Goal: Task Accomplishment & Management: Manage account settings

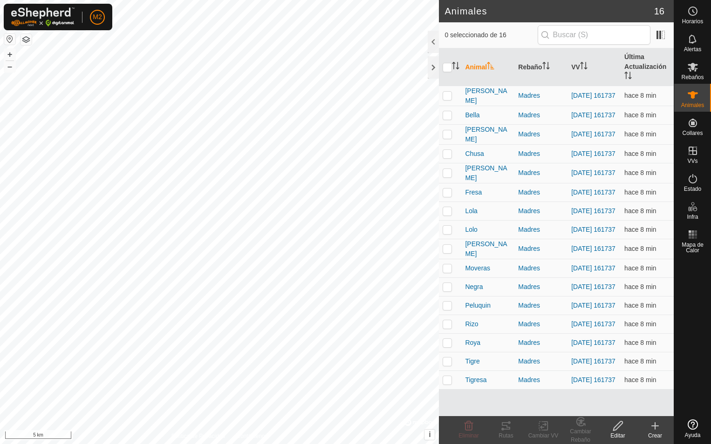
click at [7, 41] on button "button" at bounding box center [9, 39] width 11 height 11
click at [434, 67] on div at bounding box center [433, 67] width 11 height 22
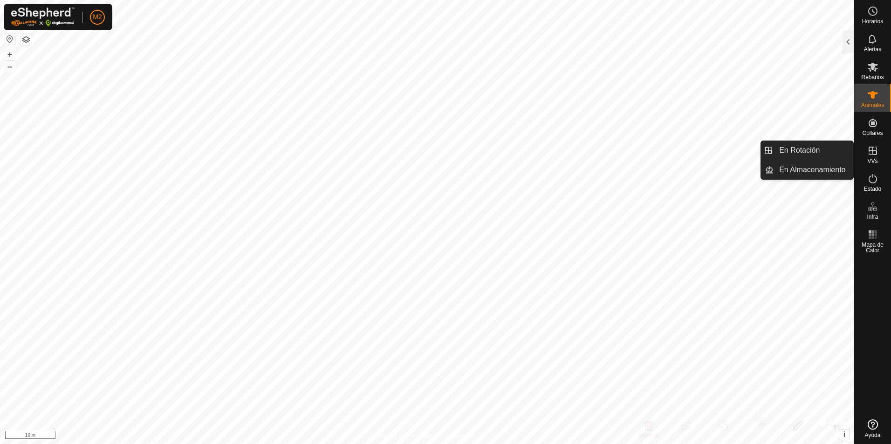
click at [871, 152] on icon at bounding box center [872, 150] width 11 height 11
click at [811, 151] on link "En Rotación" at bounding box center [813, 150] width 80 height 19
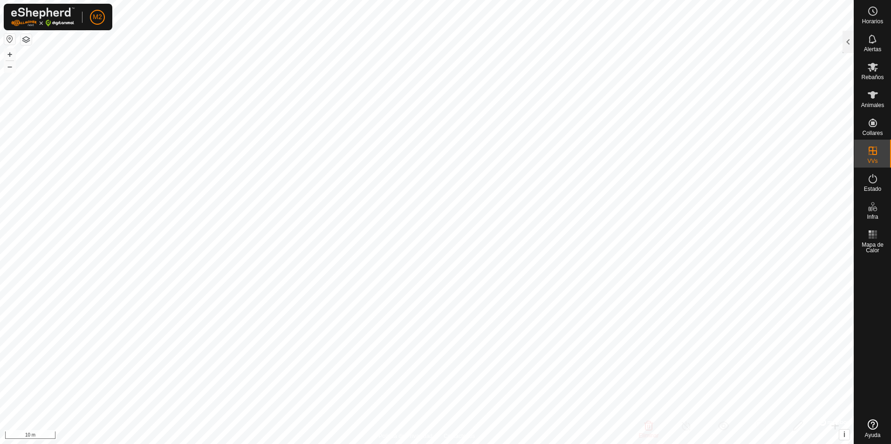
checkbox input "true"
click at [848, 47] on div at bounding box center [847, 42] width 11 height 22
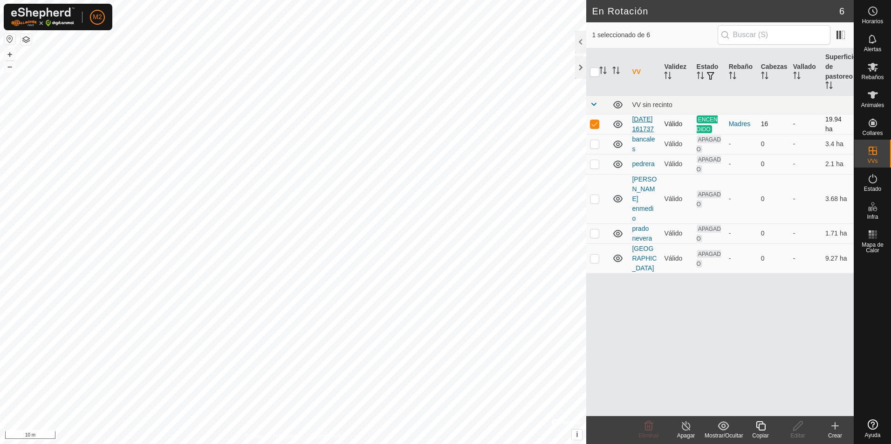
click at [640, 129] on link "[DATE] 161737" at bounding box center [643, 124] width 22 height 17
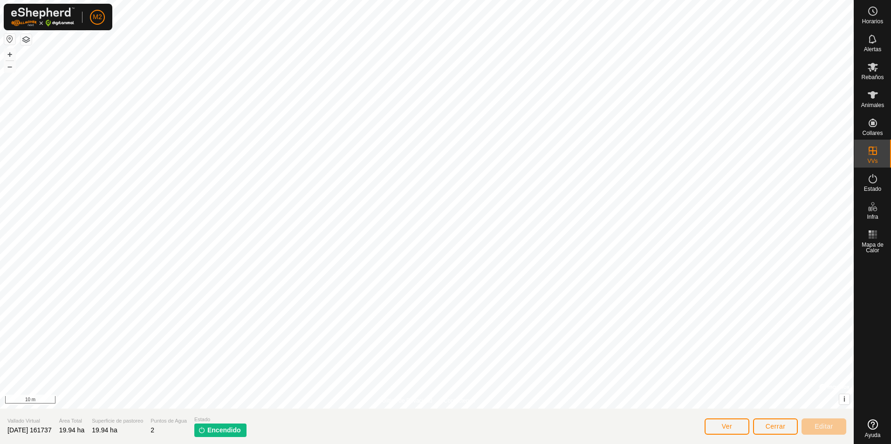
click at [218, 429] on p-tag "Encendido" at bounding box center [220, 431] width 52 height 14
click at [872, 238] on rect at bounding box center [872, 238] width 2 height 2
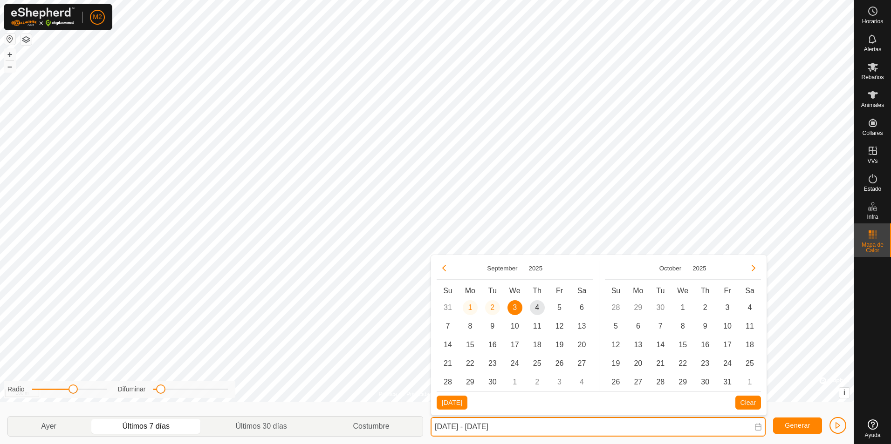
click at [453, 428] on input "[DATE] - [DATE]" at bounding box center [597, 427] width 335 height 20
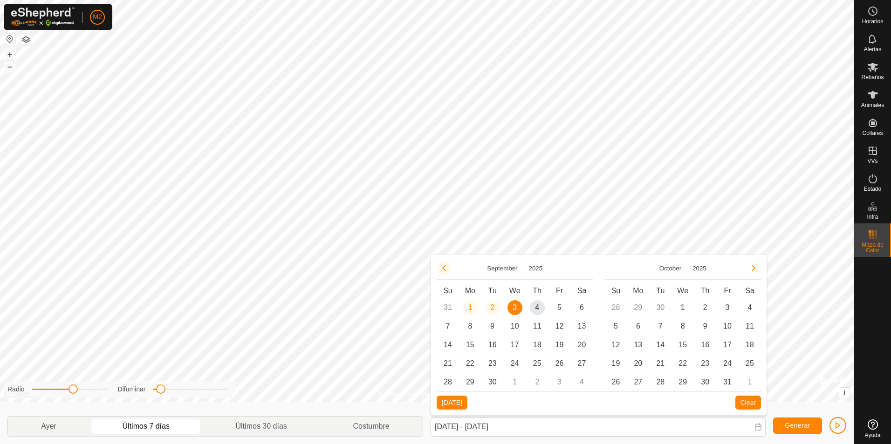
click at [445, 266] on button "Previous Month" at bounding box center [443, 268] width 15 height 15
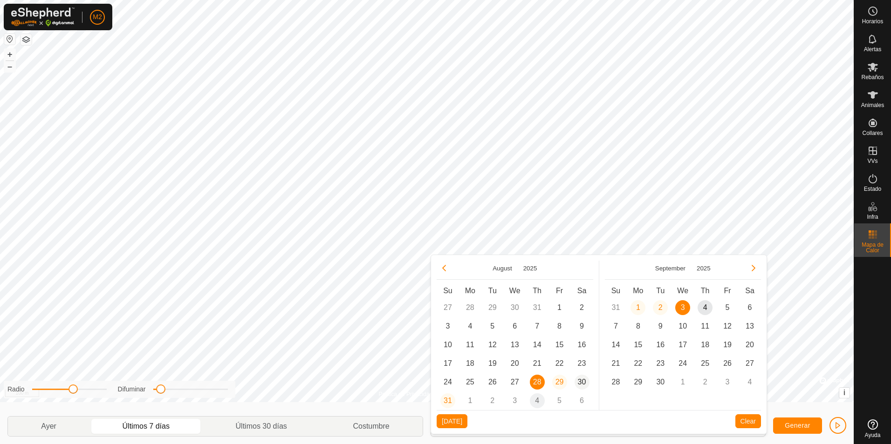
click at [582, 383] on span "30" at bounding box center [581, 382] width 15 height 15
type input "[DATE]"
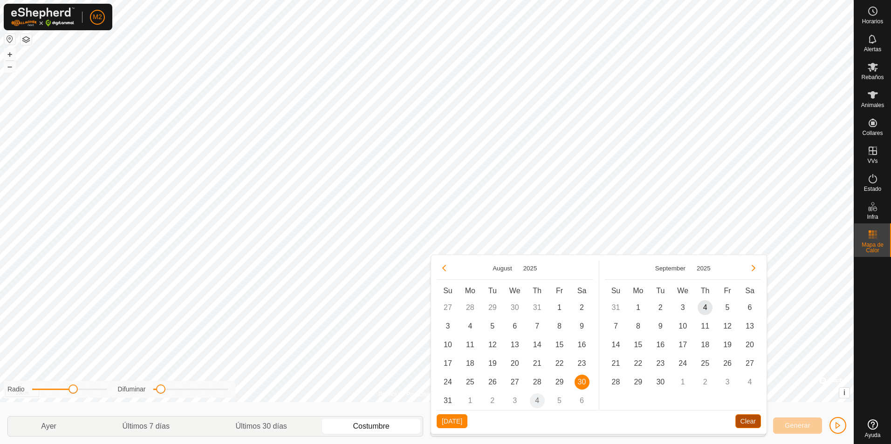
click at [751, 422] on button "Clear" at bounding box center [748, 422] width 26 height 14
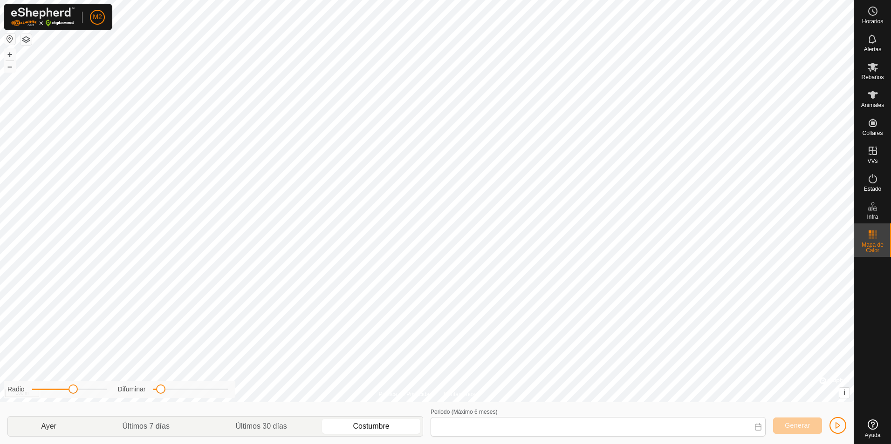
click at [57, 429] on p-togglebutton "Ayer" at bounding box center [49, 427] width 82 height 20
type input "[DATE] - [DATE]"
click at [872, 176] on icon at bounding box center [872, 178] width 8 height 9
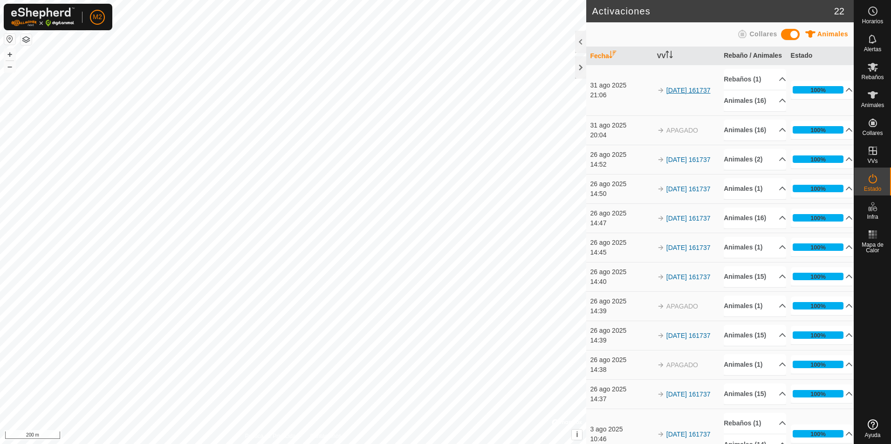
click at [677, 87] on link "[DATE] 161737" at bounding box center [688, 90] width 44 height 7
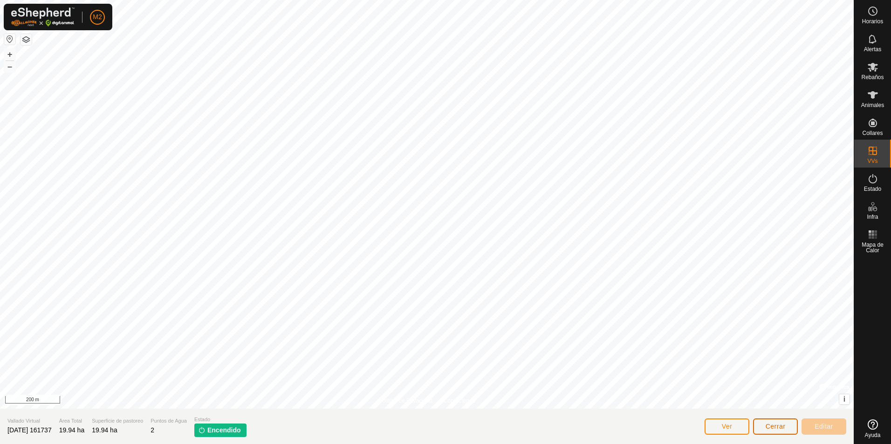
click at [765, 430] on button "Cerrar" at bounding box center [775, 427] width 45 height 16
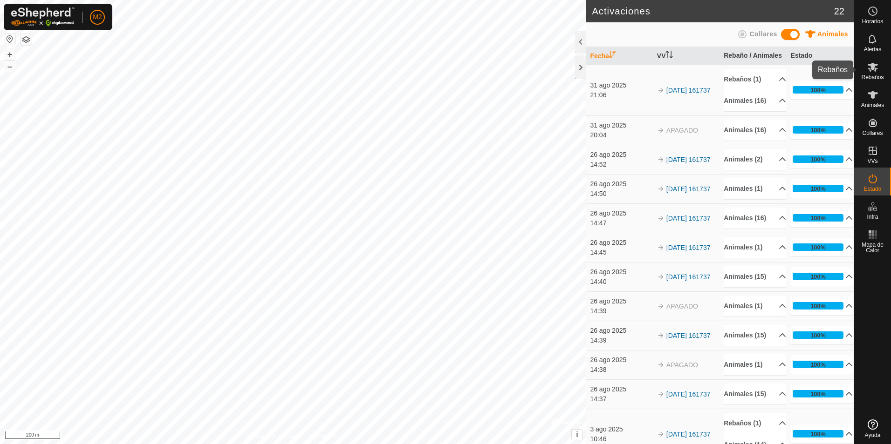
click at [872, 70] on icon at bounding box center [872, 67] width 10 height 9
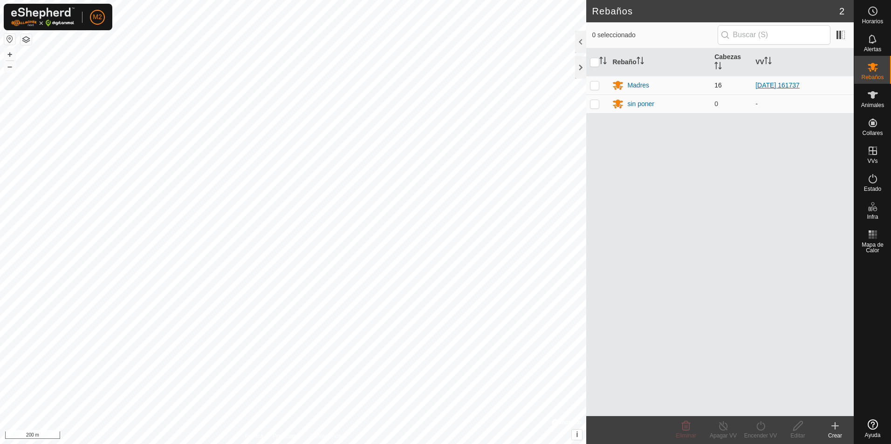
click at [782, 88] on link "[DATE] 161737" at bounding box center [777, 85] width 44 height 7
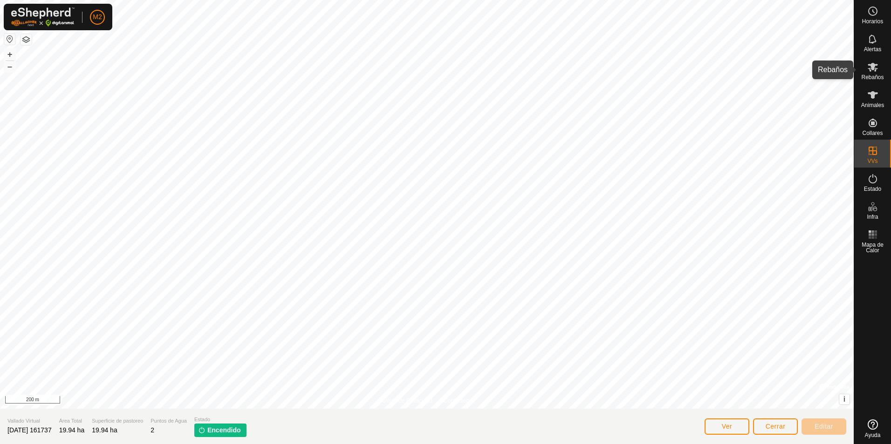
click at [874, 74] on es-mob-svg-icon at bounding box center [872, 67] width 17 height 15
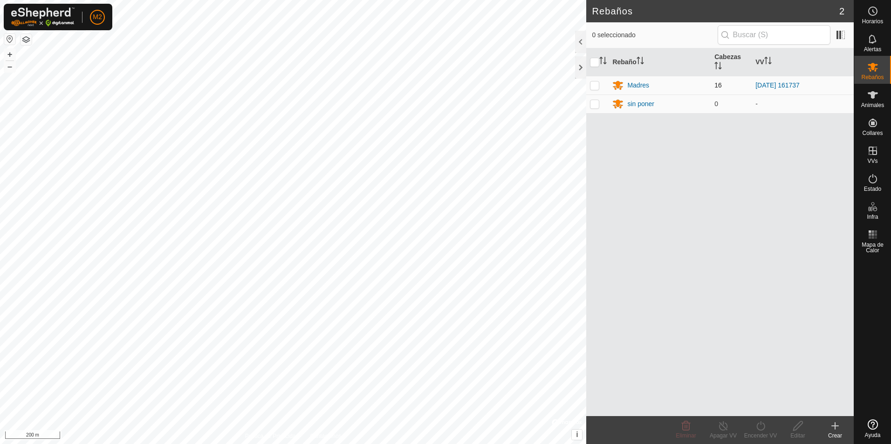
click at [594, 86] on p-checkbox at bounding box center [594, 85] width 9 height 7
checkbox input "true"
click at [723, 429] on icon at bounding box center [723, 426] width 12 height 11
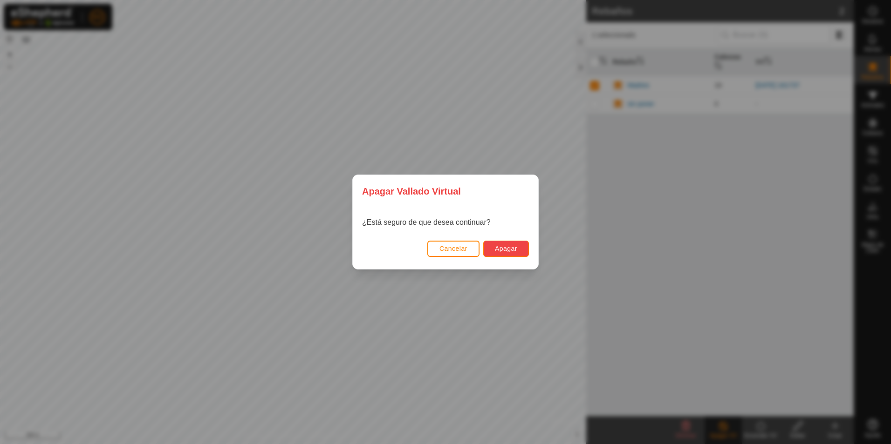
click at [503, 248] on span "Apagar" at bounding box center [506, 248] width 22 height 7
